Goal: Obtain resource: Download file/media

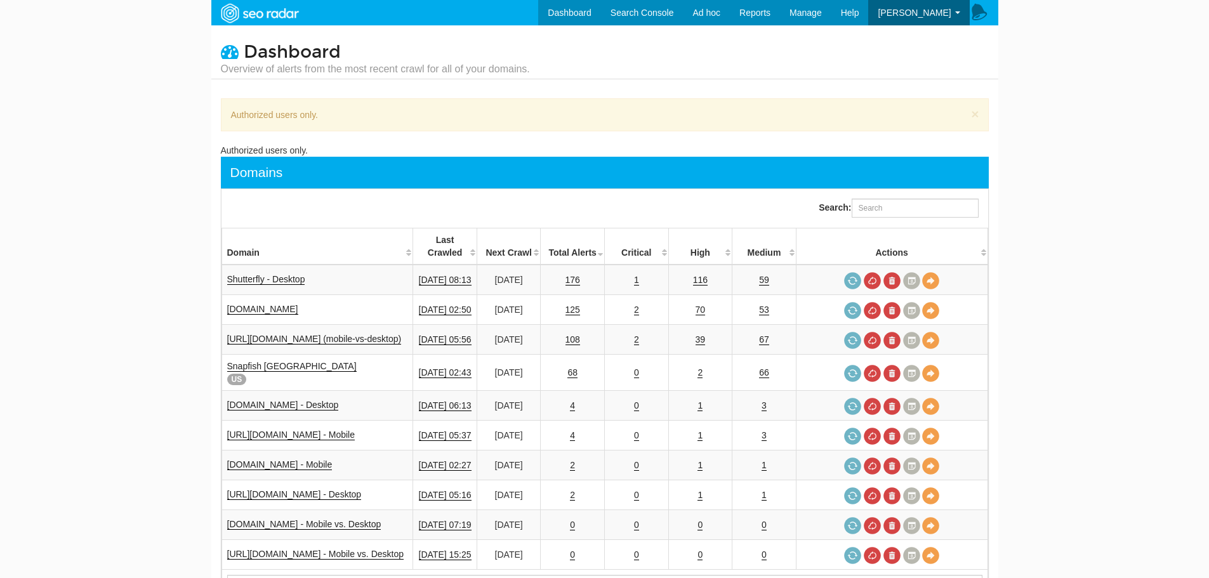
scroll to position [51, 0]
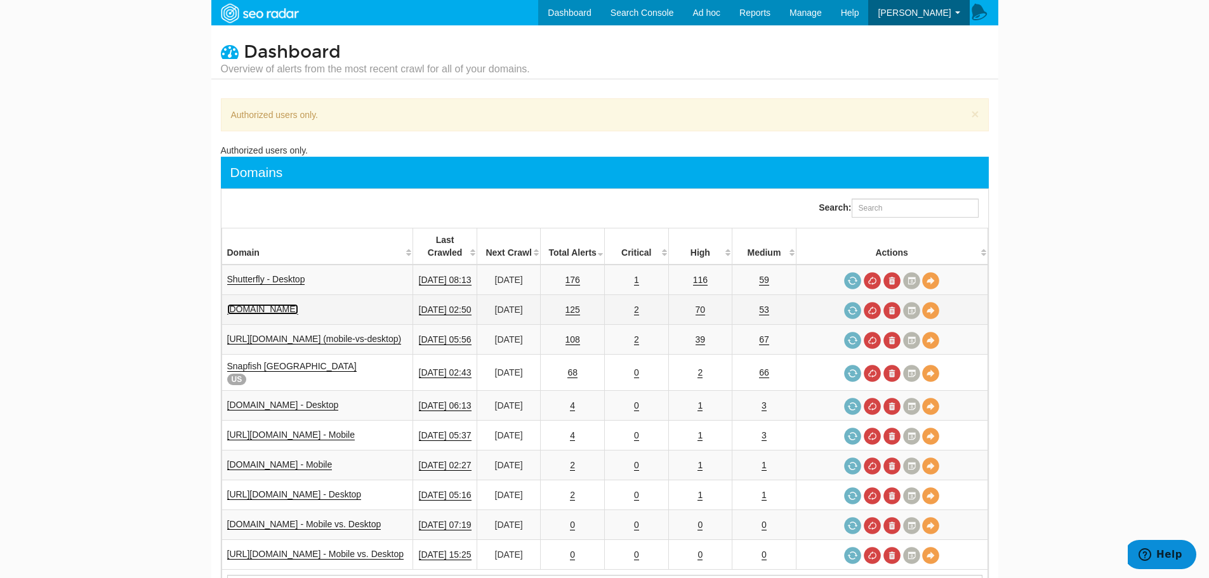
click at [293, 304] on link "www.shutterfly.com" at bounding box center [262, 309] width 71 height 11
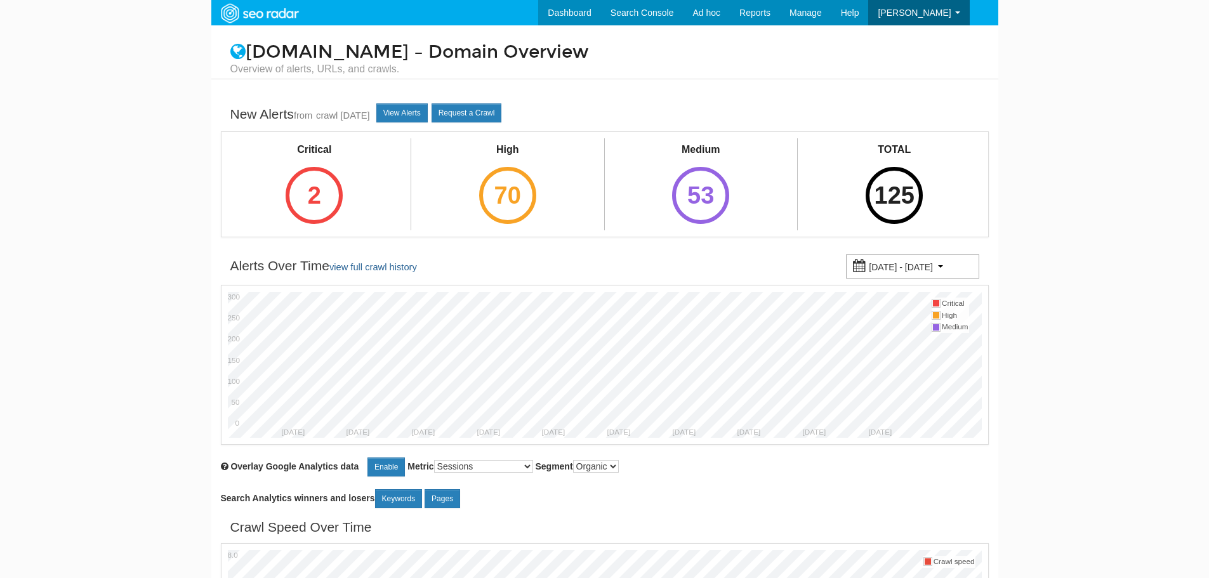
scroll to position [51, 0]
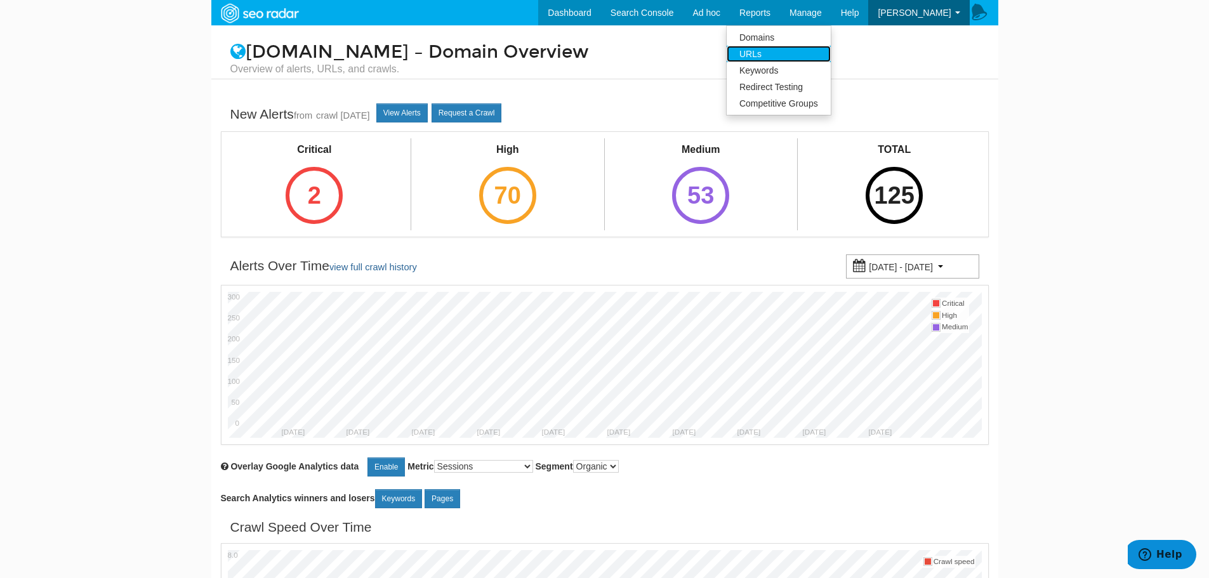
click at [799, 54] on link "URLs" at bounding box center [779, 54] width 104 height 17
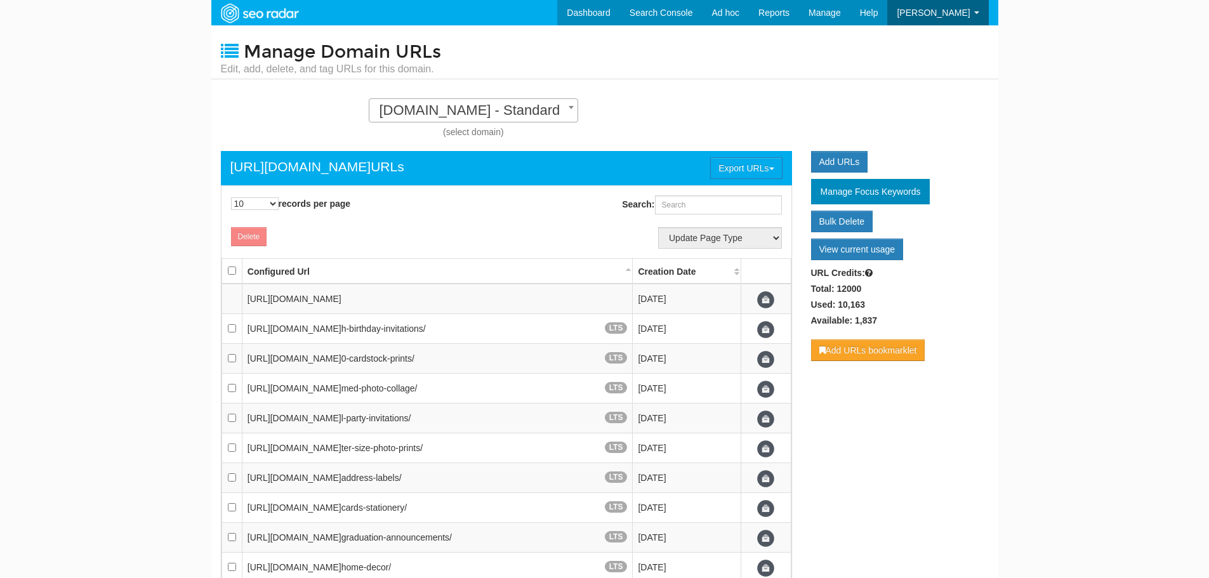
scroll to position [13, 0]
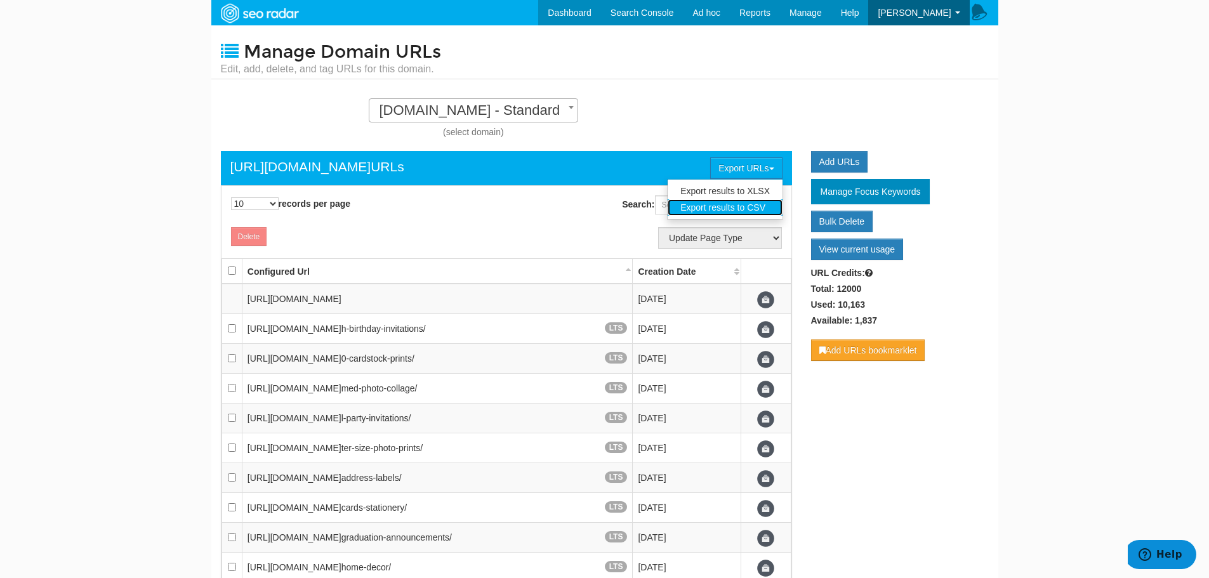
click at [750, 208] on link "Export results to CSV" at bounding box center [725, 207] width 115 height 17
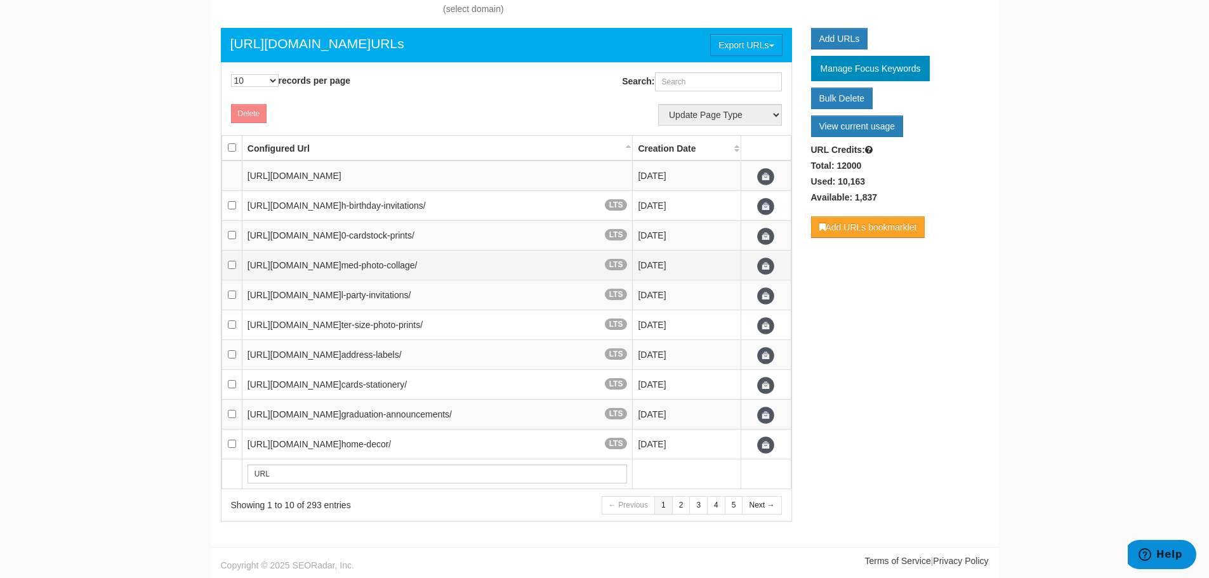
scroll to position [0, 0]
